Goal: Information Seeking & Learning: Learn about a topic

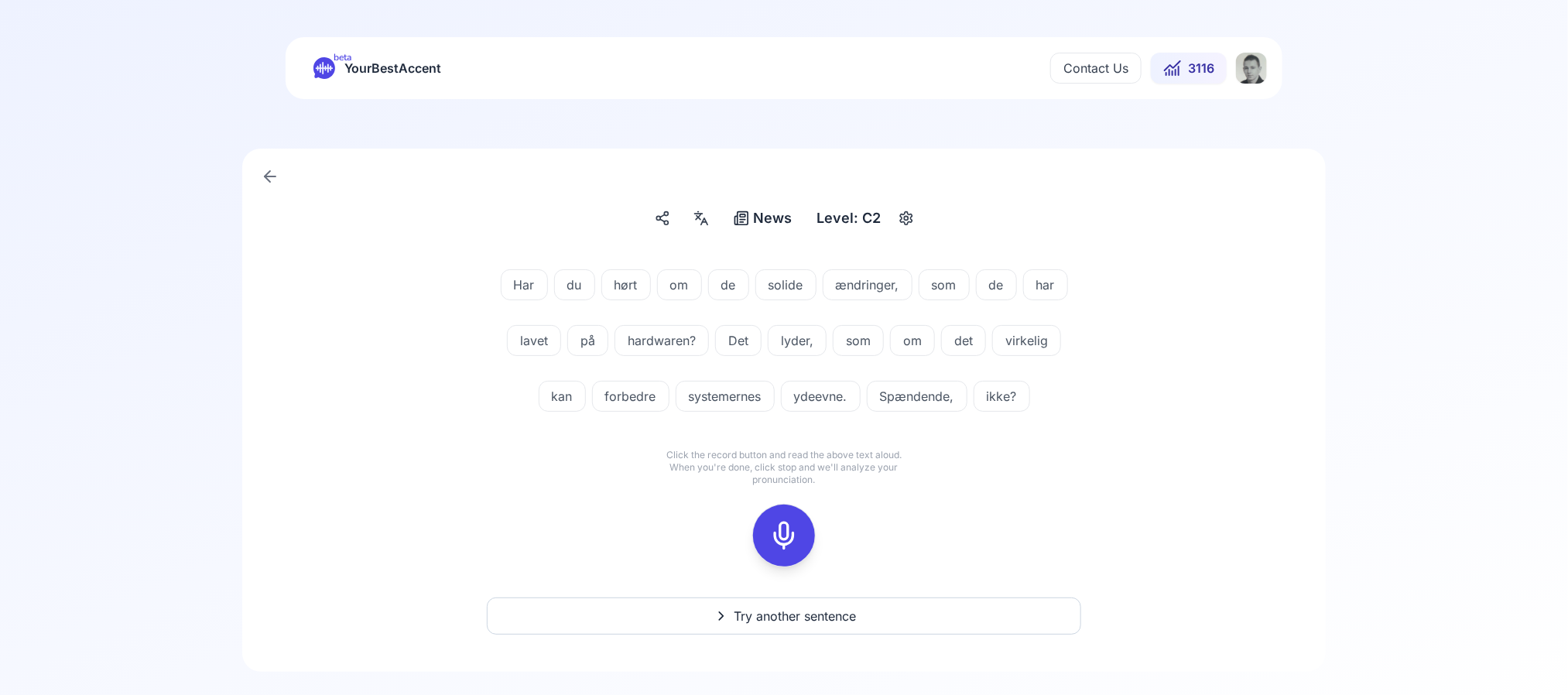
click at [808, 389] on span "ydeevne." at bounding box center [820, 395] width 78 height 18
click at [565, 433] on div "Har du hørt om de solide ændringer, som de har lavet på hardwaren? Det lyder, s…" at bounding box center [784, 343] width 891 height 186
click at [755, 531] on button at bounding box center [784, 535] width 62 height 62
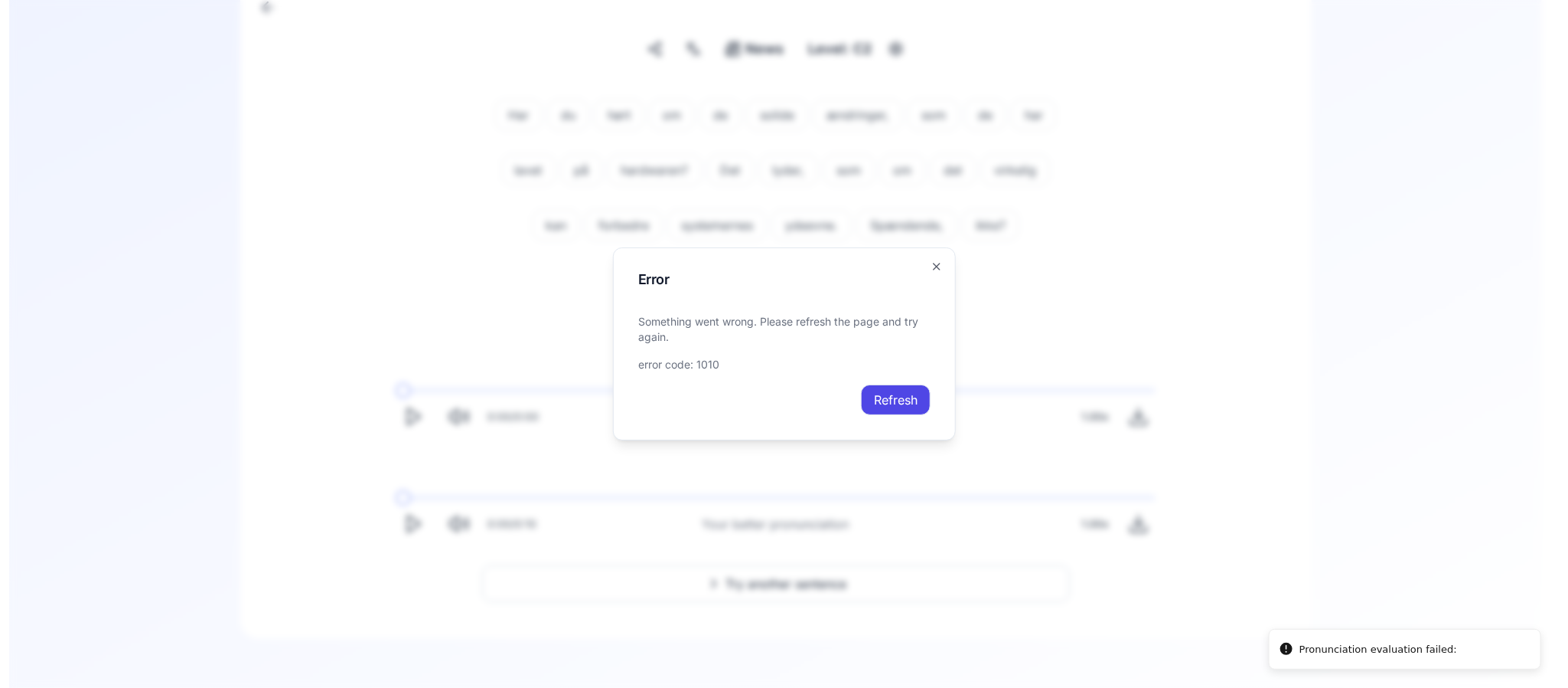
scroll to position [166, 0]
click at [889, 397] on button "Refresh" at bounding box center [896, 400] width 70 height 31
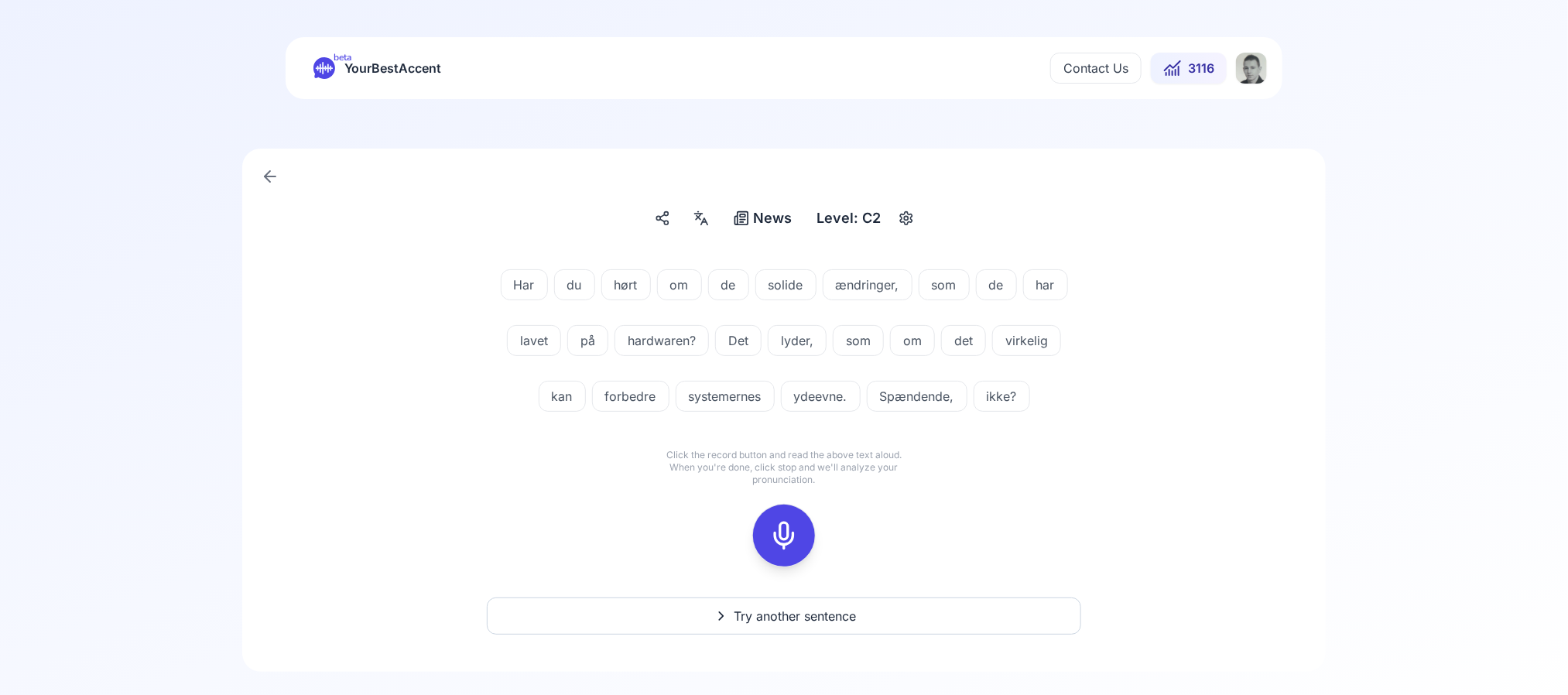
click at [821, 397] on span "ydeevne." at bounding box center [820, 395] width 78 height 18
click at [529, 496] on div "Har du hørt om de solide ændringer, som de har lavet på hardwaren? Det lyder, s…" at bounding box center [784, 417] width 1009 height 334
click at [778, 531] on icon at bounding box center [784, 535] width 31 height 31
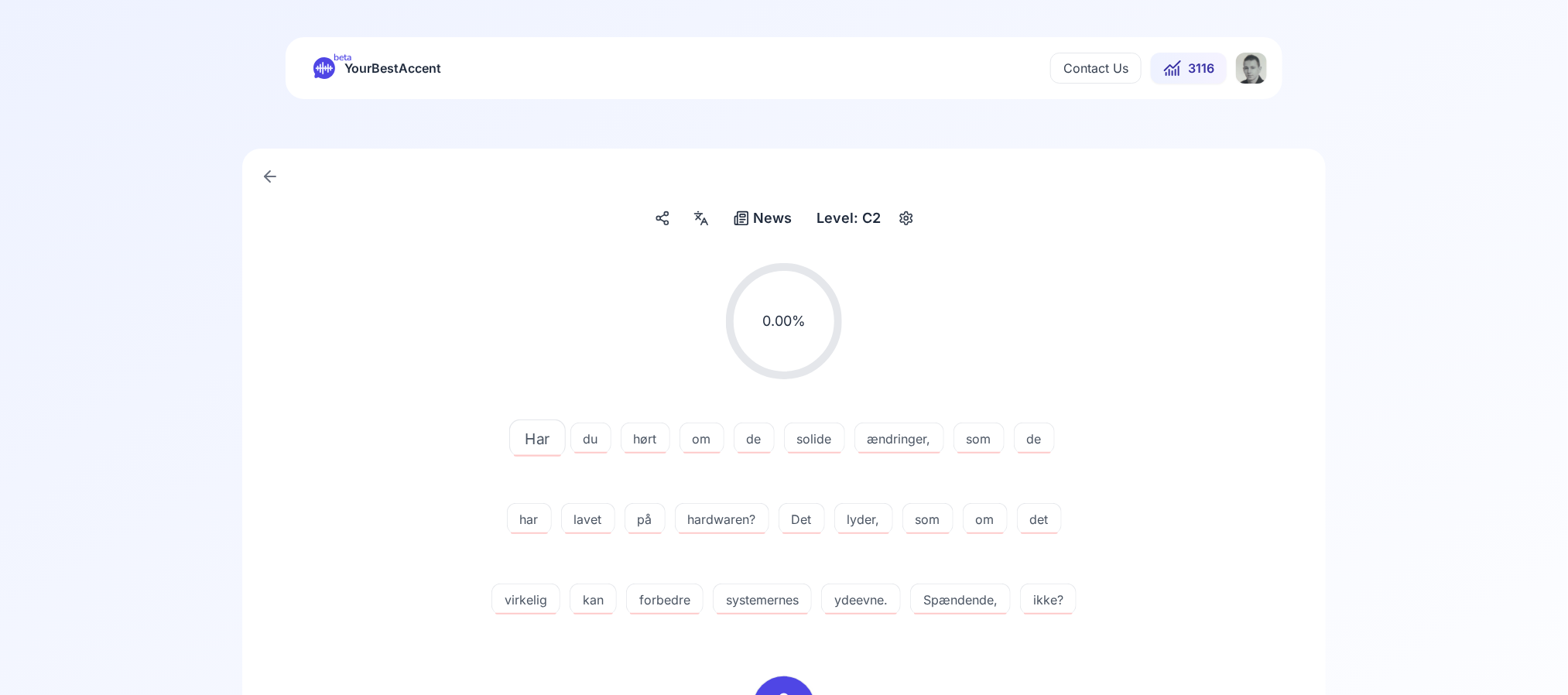
click at [899, 585] on div "ydeevne." at bounding box center [860, 599] width 80 height 31
click at [811, 518] on icon at bounding box center [806, 514] width 15 height 15
click at [797, 503] on button at bounding box center [806, 514] width 31 height 31
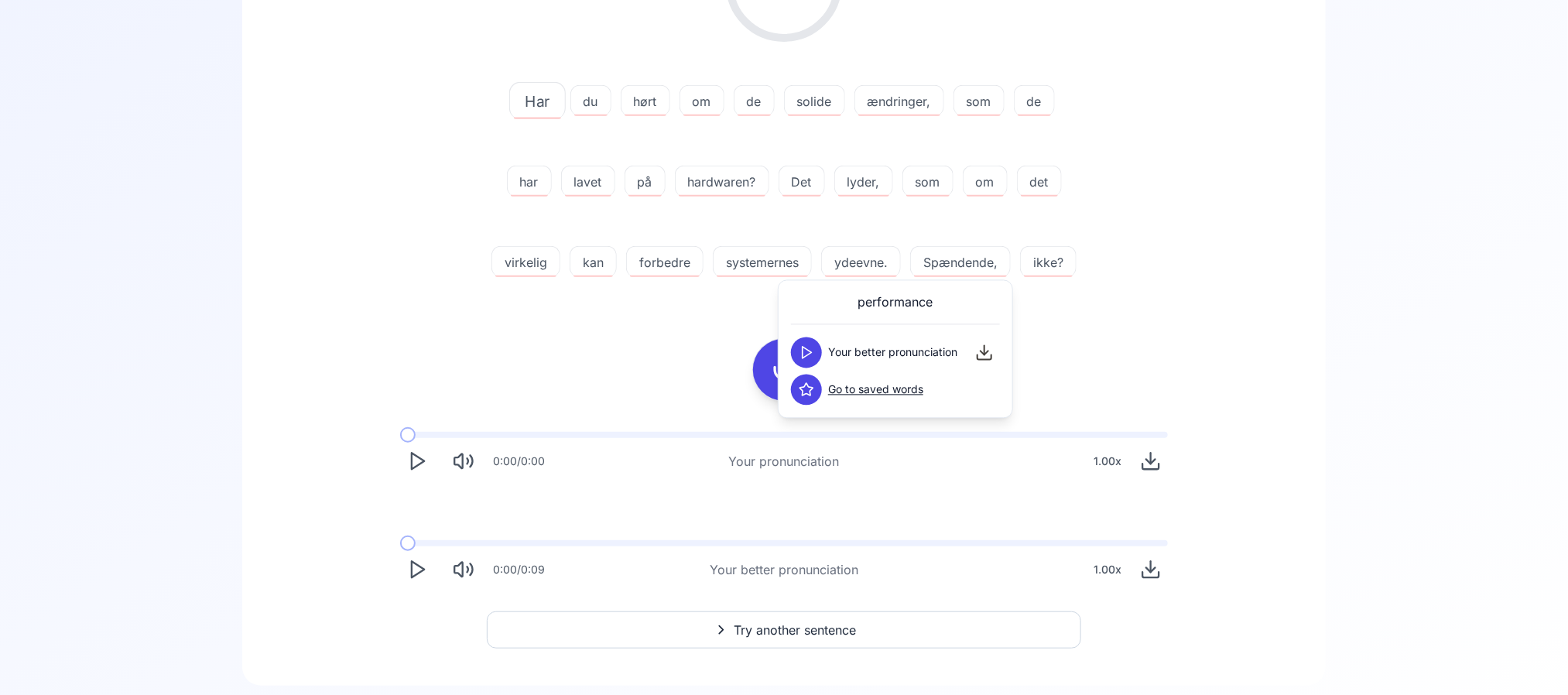
scroll to position [457, 0]
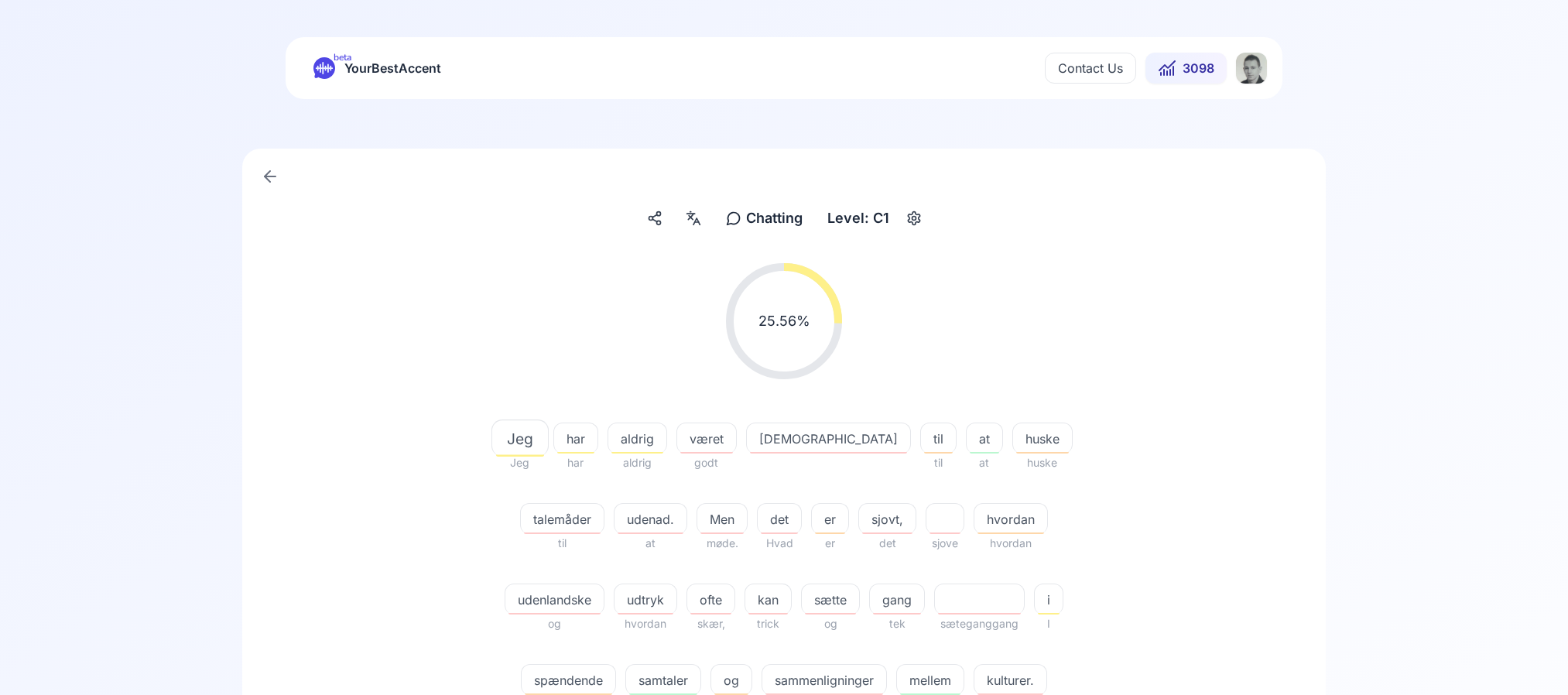
scroll to position [295, 0]
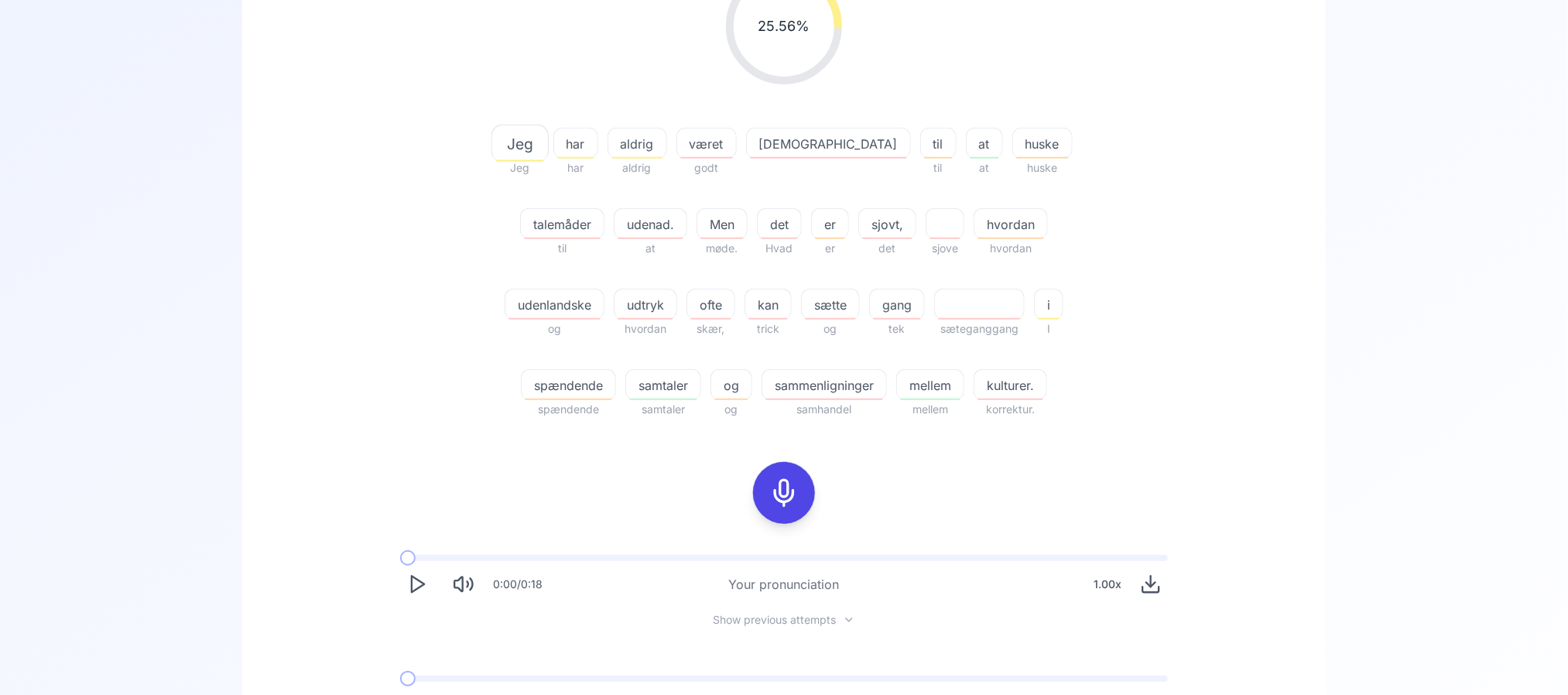
click at [605, 208] on div "talemåder" at bounding box center [561, 224] width 84 height 31
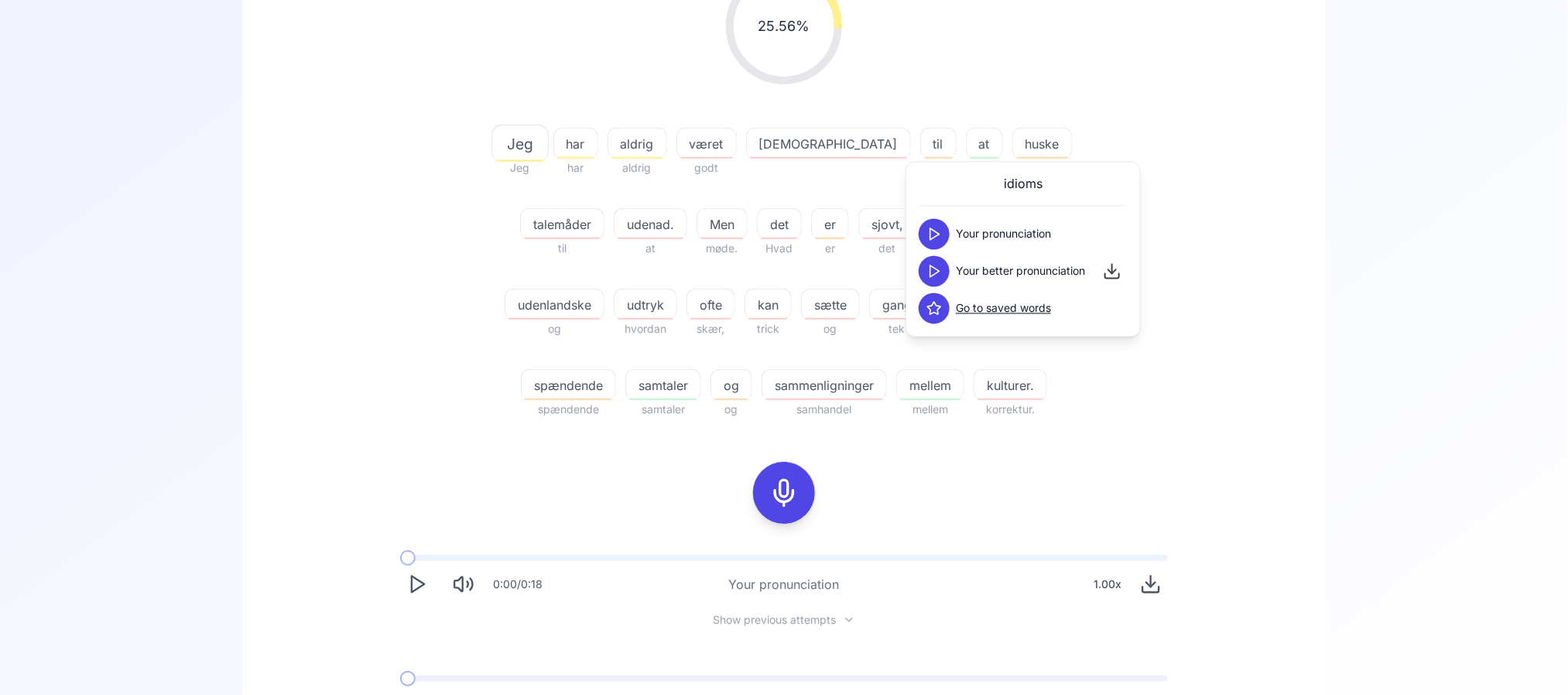
click at [1191, 108] on div "25.56 % 25.56 % Jeg Jeg har har aldrig aldrig været godt god til til at at husk…" at bounding box center [784, 193] width 891 height 475
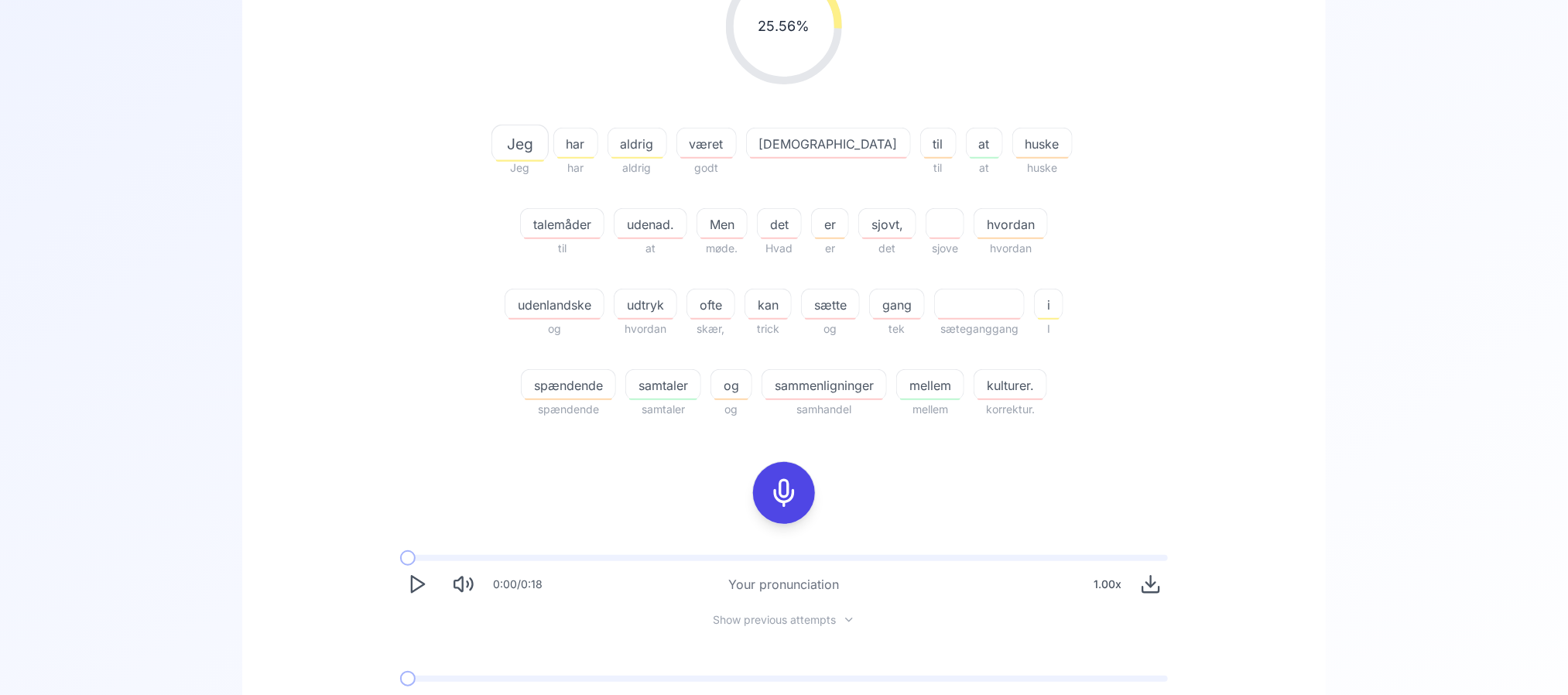
click at [614, 230] on span "udenad." at bounding box center [650, 224] width 72 height 18
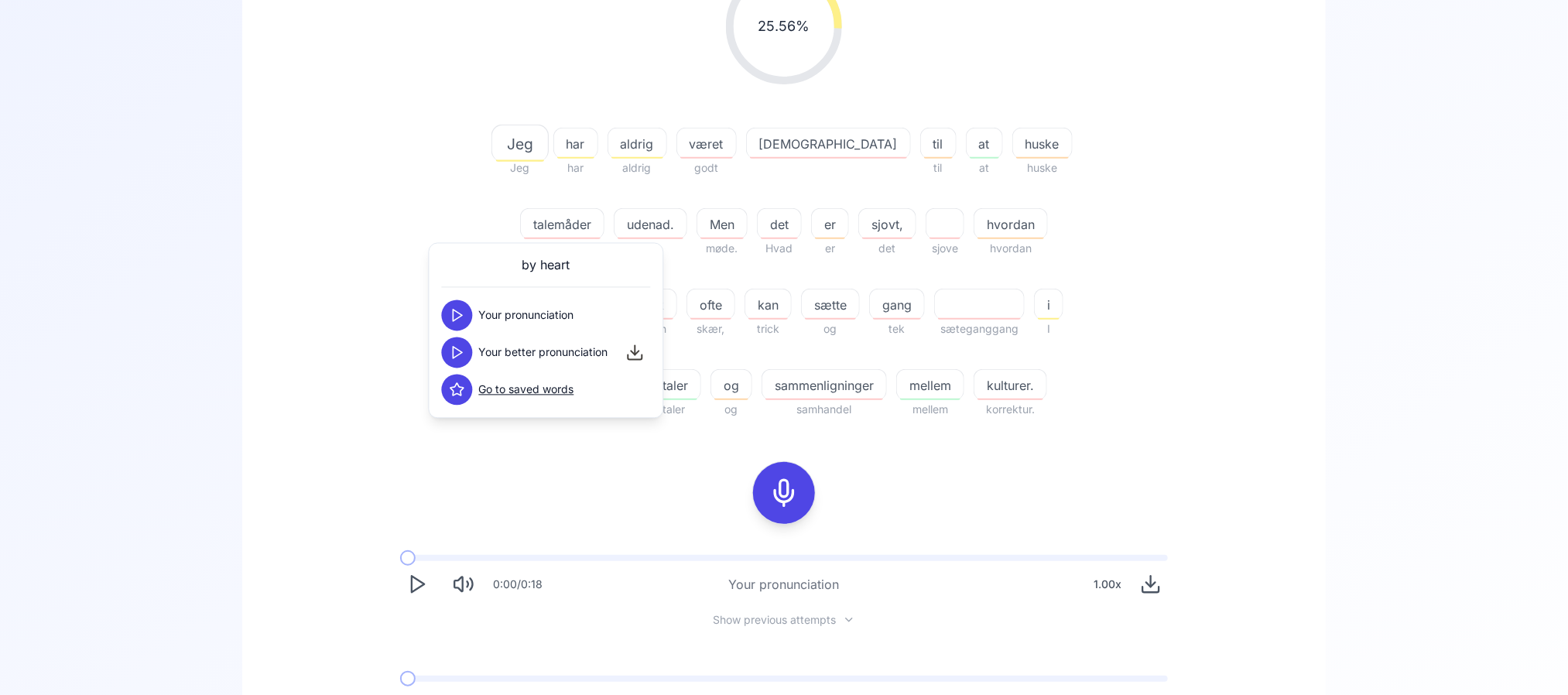
click at [442, 346] on button at bounding box center [457, 353] width 31 height 31
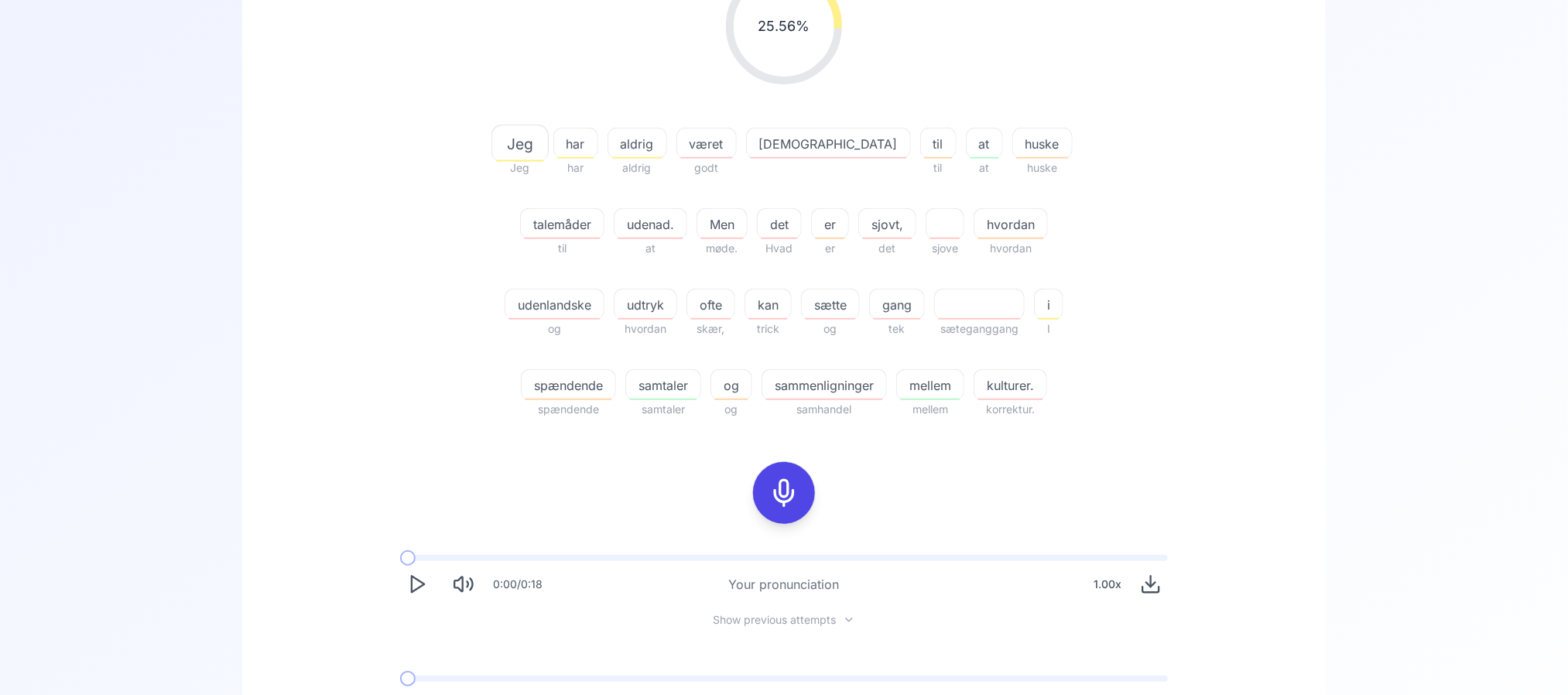
click at [311, 372] on div "25.56 % 25.56 % Jeg Jeg har har aldrig aldrig været godt god til til at at husk…" at bounding box center [784, 344] width 1009 height 778
